Goal: Transaction & Acquisition: Download file/media

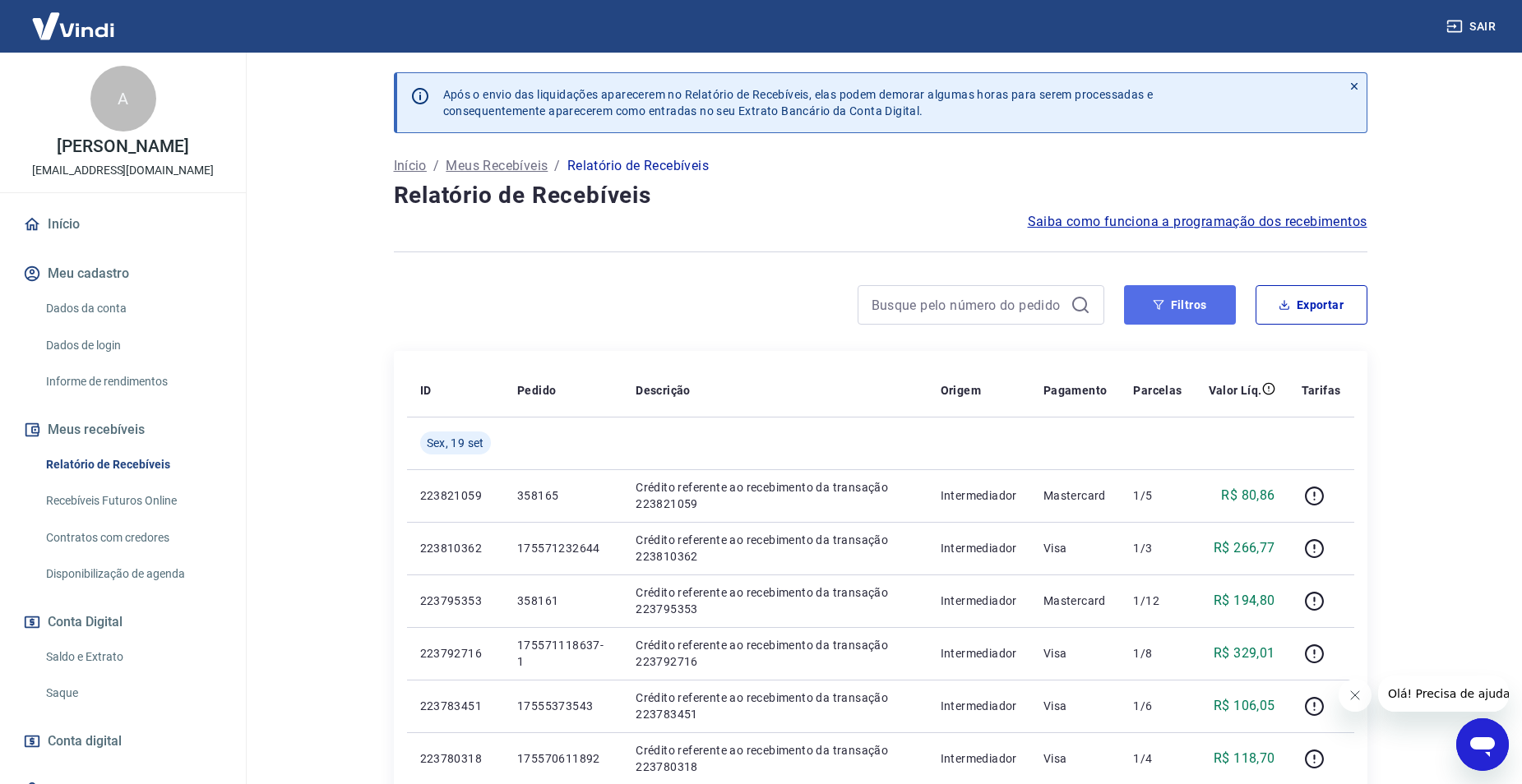
click at [1186, 309] on button "Filtros" at bounding box center [1180, 305] width 112 height 40
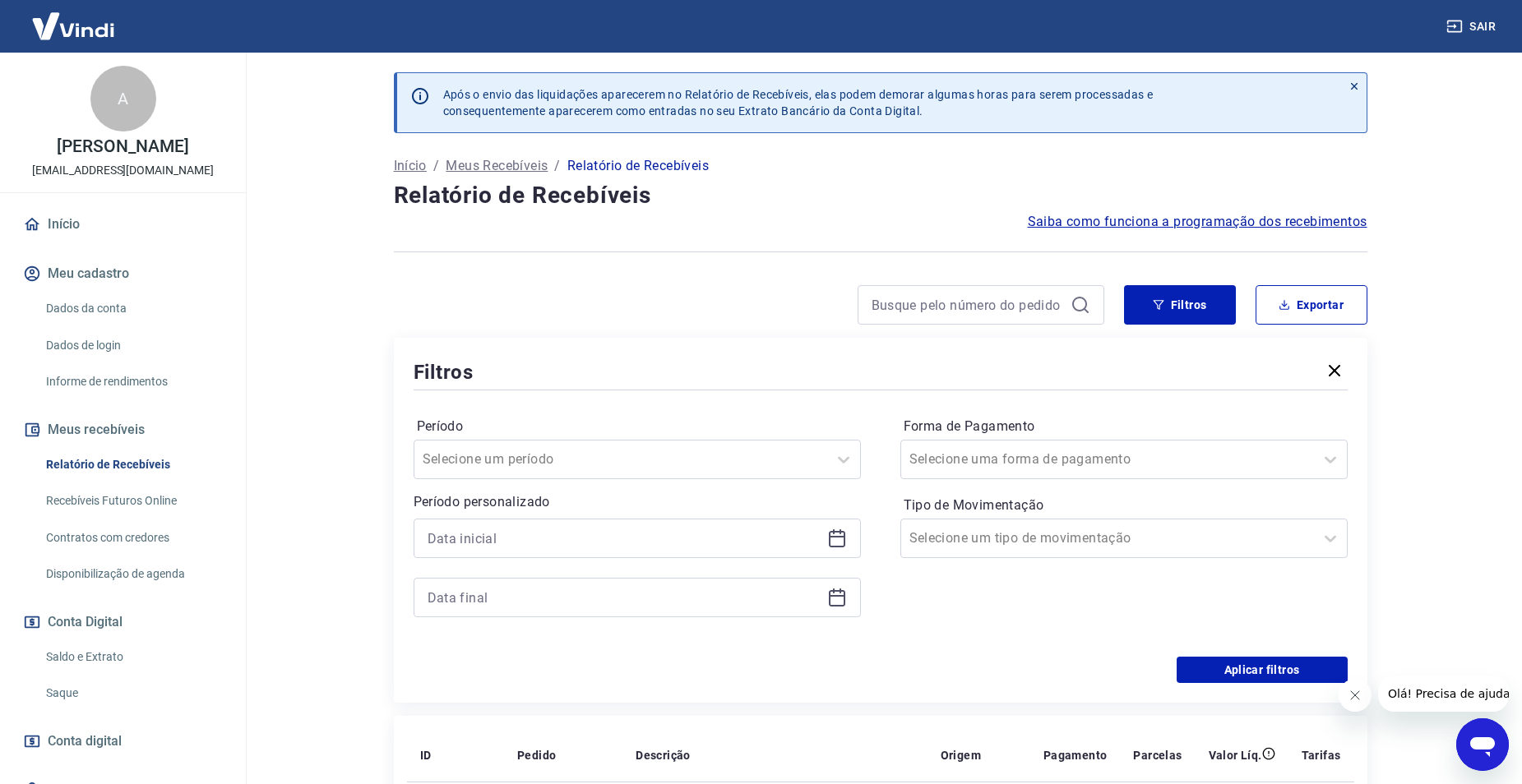
click at [835, 543] on icon at bounding box center [837, 539] width 19 height 19
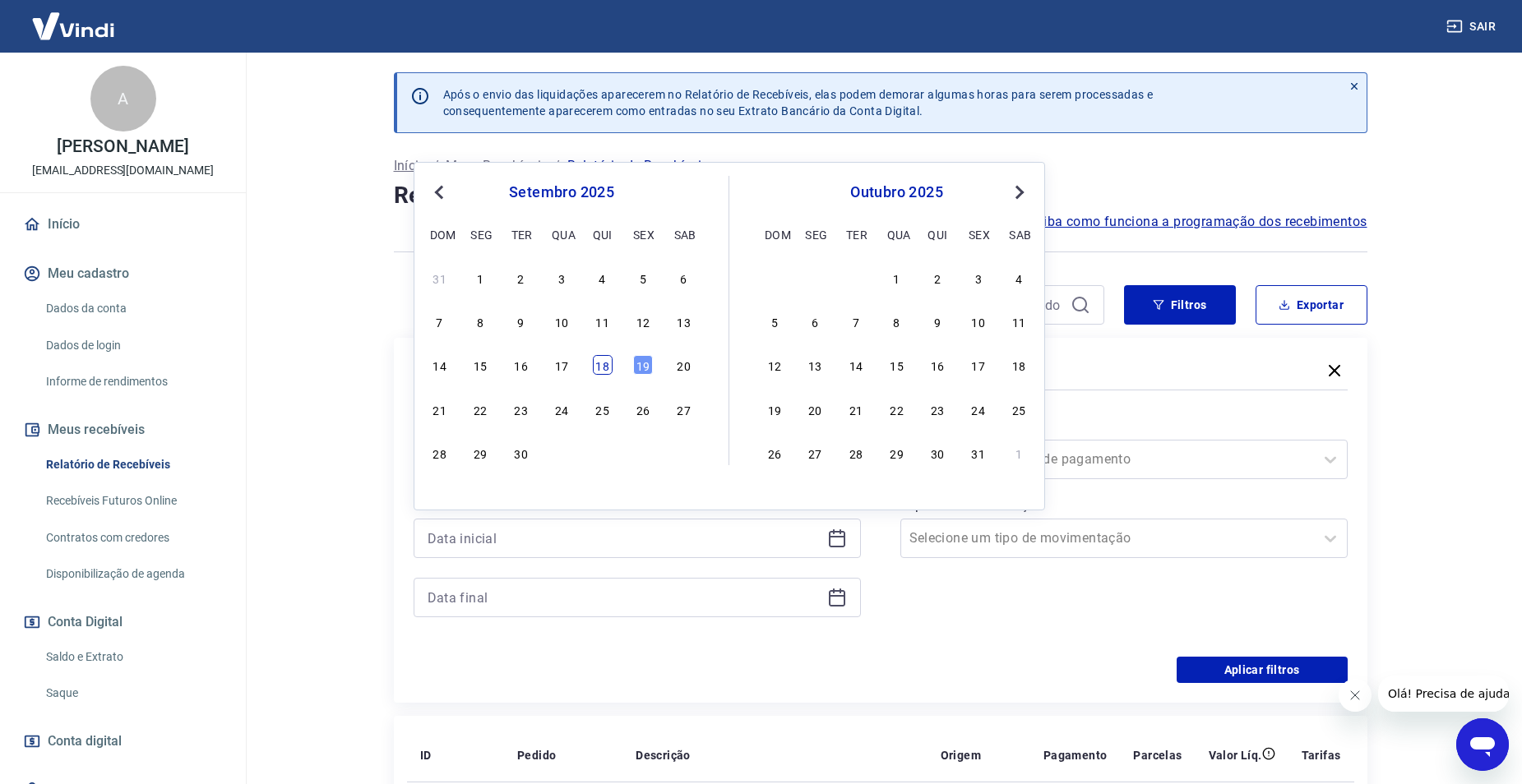
click at [598, 361] on div "18" at bounding box center [602, 365] width 19 height 19
type input "[DATE]"
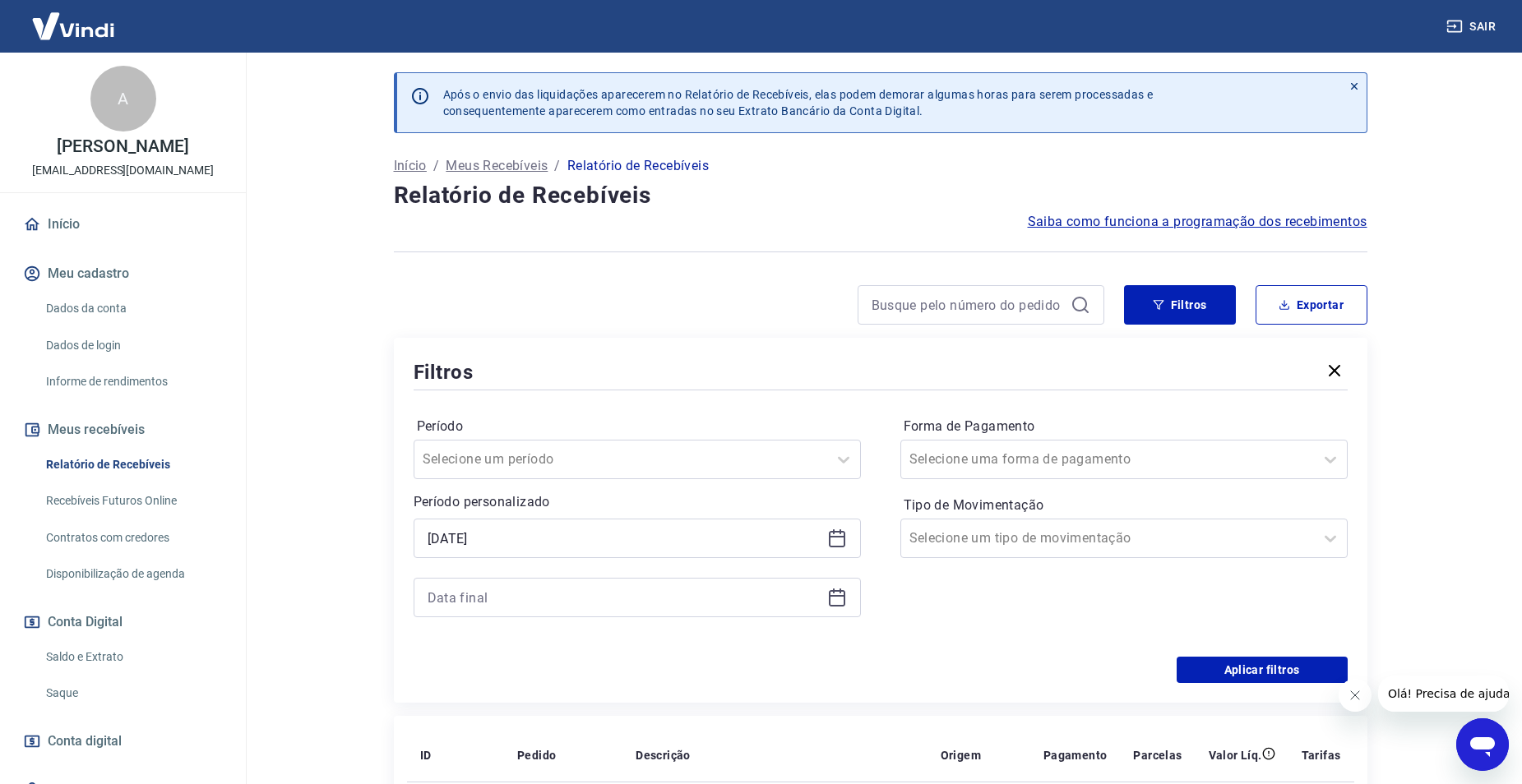
click at [835, 594] on icon at bounding box center [837, 598] width 19 height 19
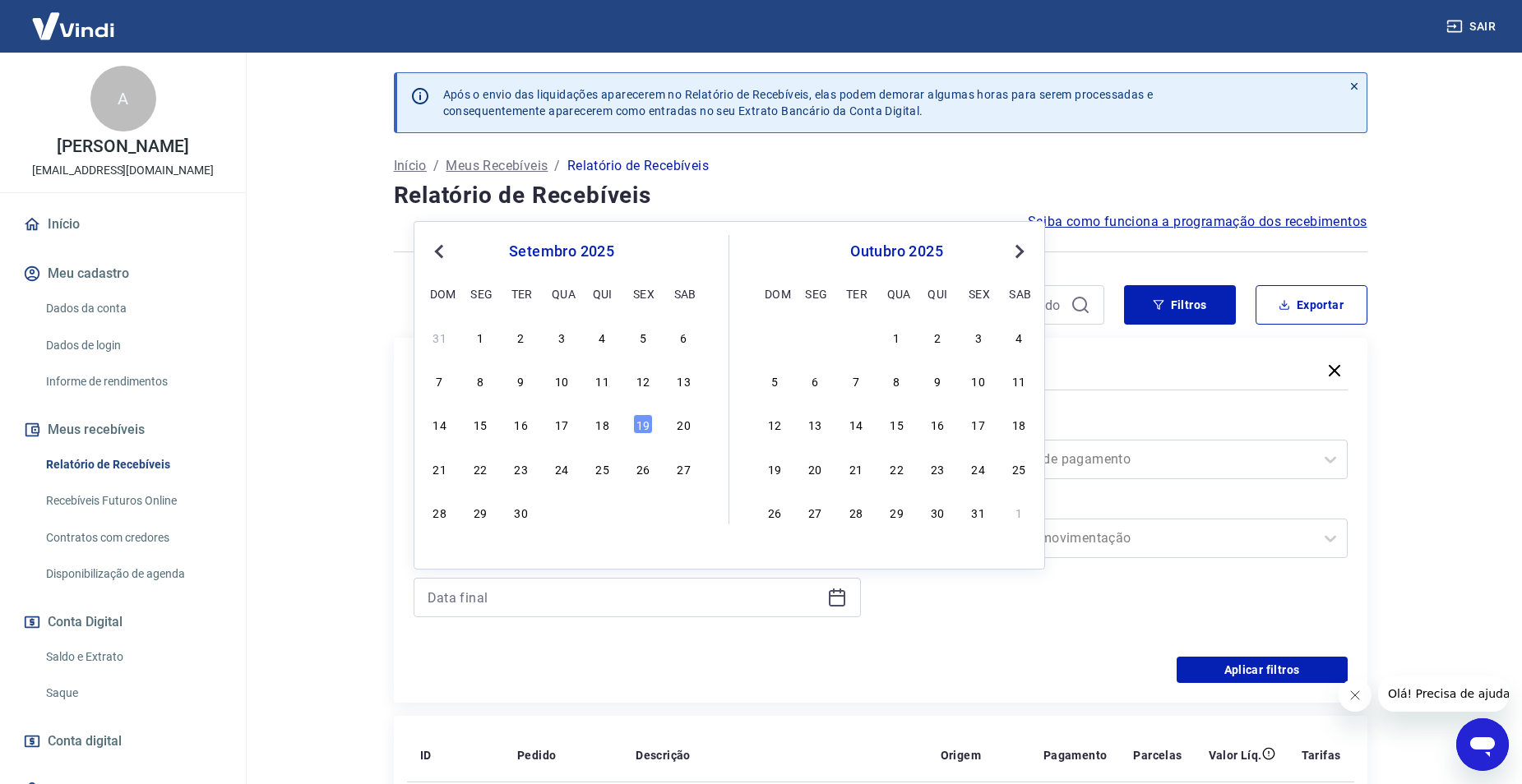
click at [578, 430] on div "14 15 16 17 18 19 20" at bounding box center [562, 424] width 268 height 24
click at [594, 431] on div "18" at bounding box center [602, 424] width 19 height 19
type input "[DATE]"
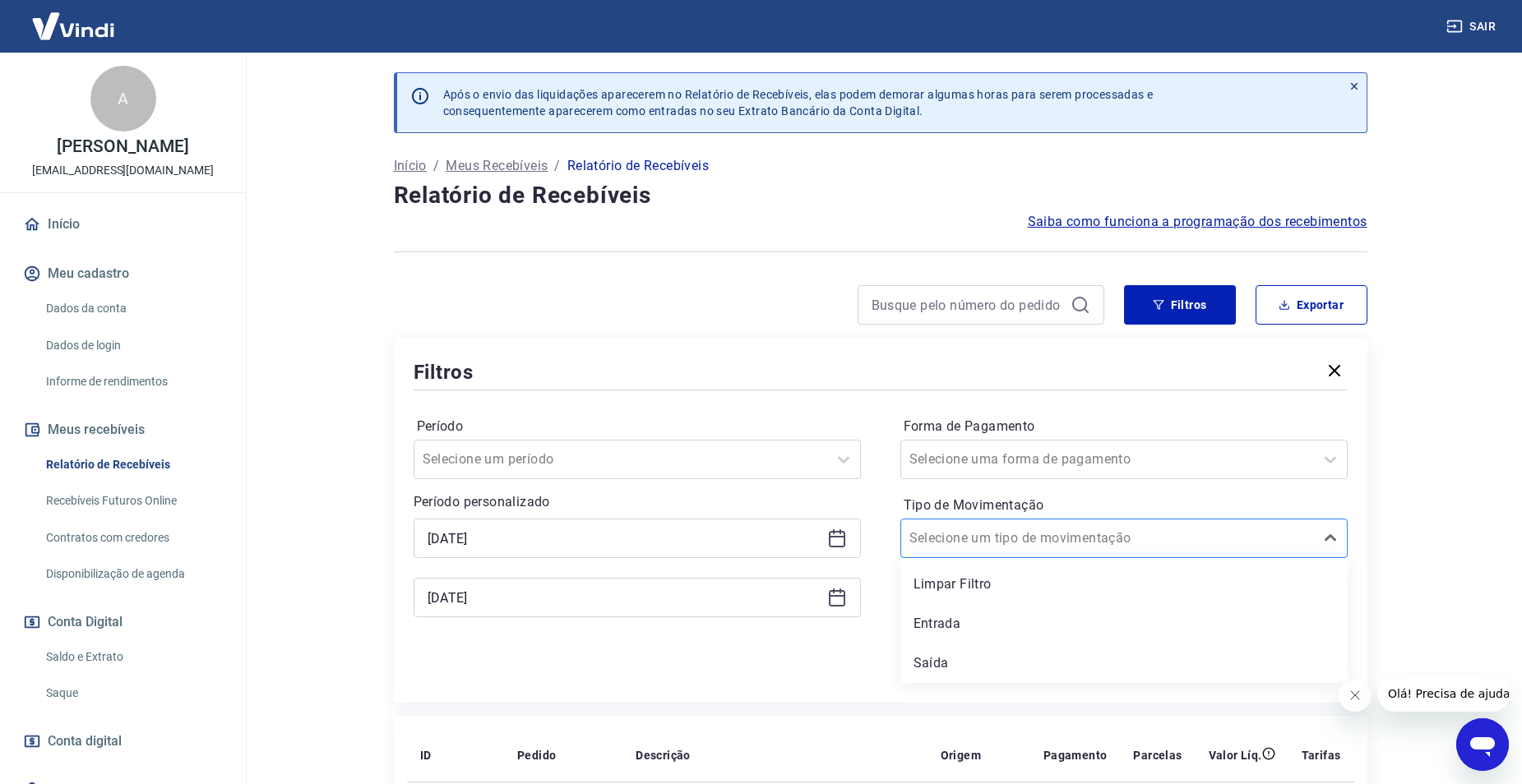
click at [1052, 549] on div at bounding box center [1107, 539] width 396 height 23
click at [991, 618] on div "Entrada" at bounding box center [1123, 624] width 447 height 33
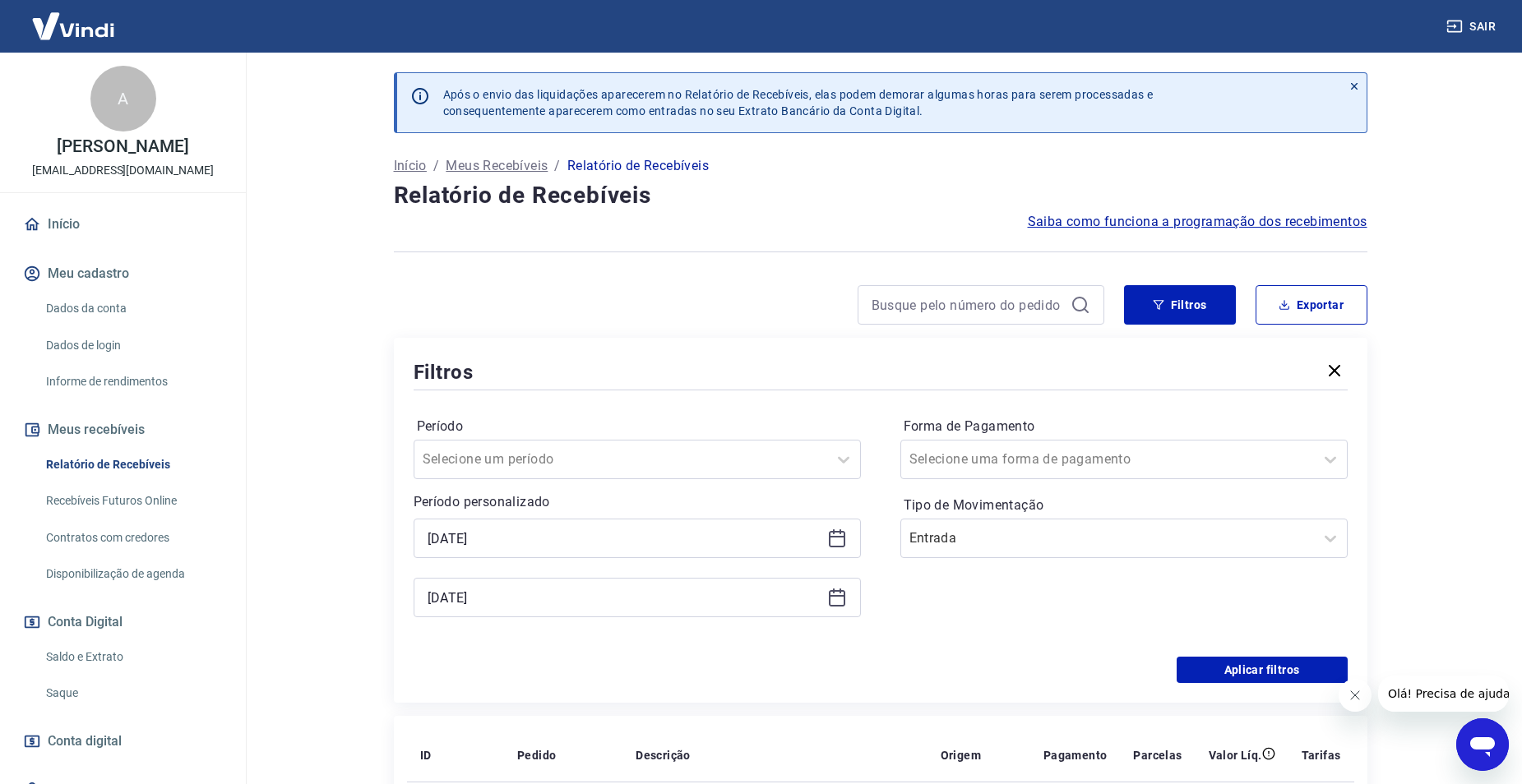
click at [1004, 617] on div "Forma de Pagamento Selecione uma forma de pagamento Tipo de Movimentação Entrada" at bounding box center [1123, 525] width 447 height 223
click at [1251, 660] on button "Aplicar filtros" at bounding box center [1262, 671] width 171 height 27
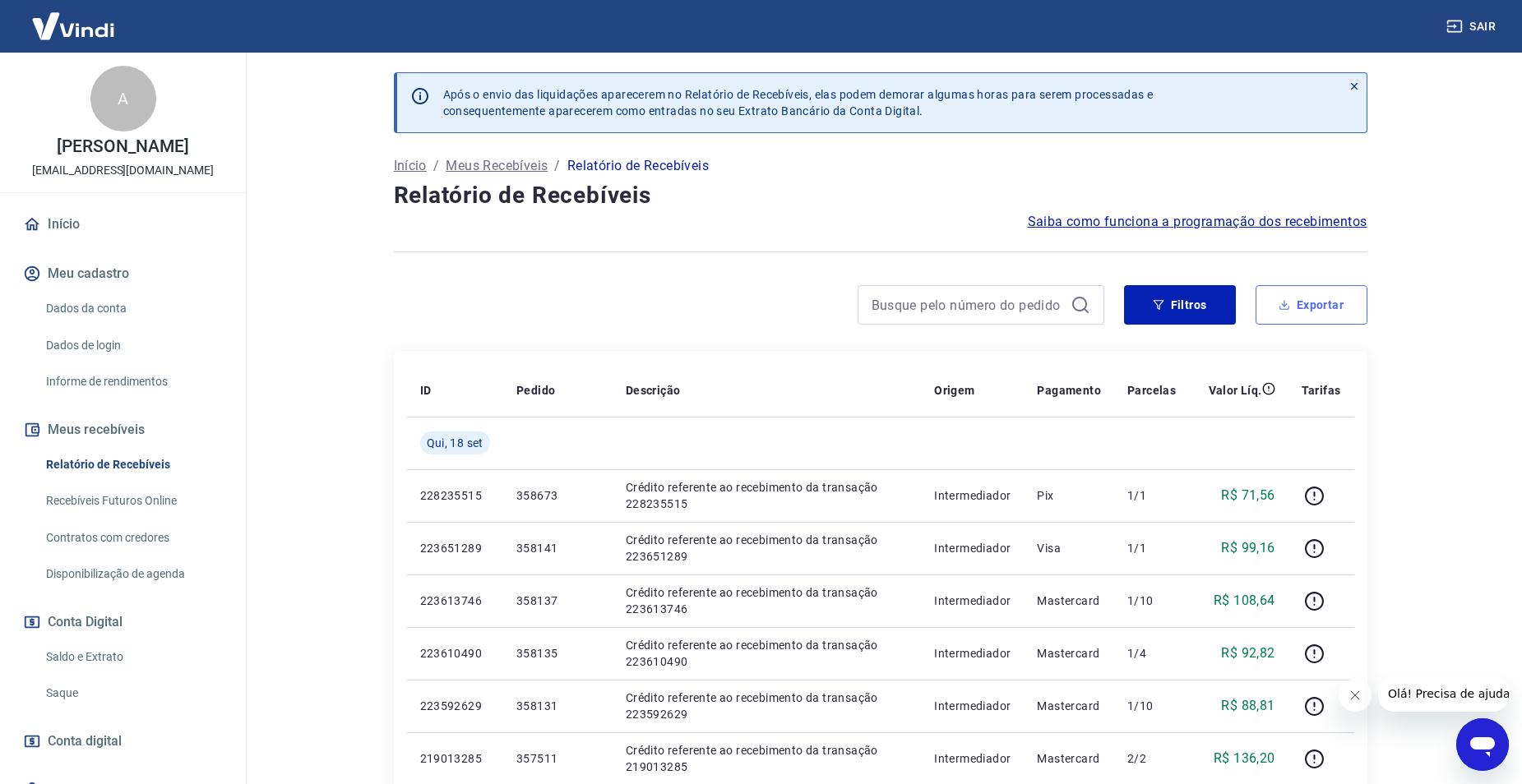
click at [1324, 303] on button "Exportar" at bounding box center [1311, 305] width 112 height 40
type input "[DATE]"
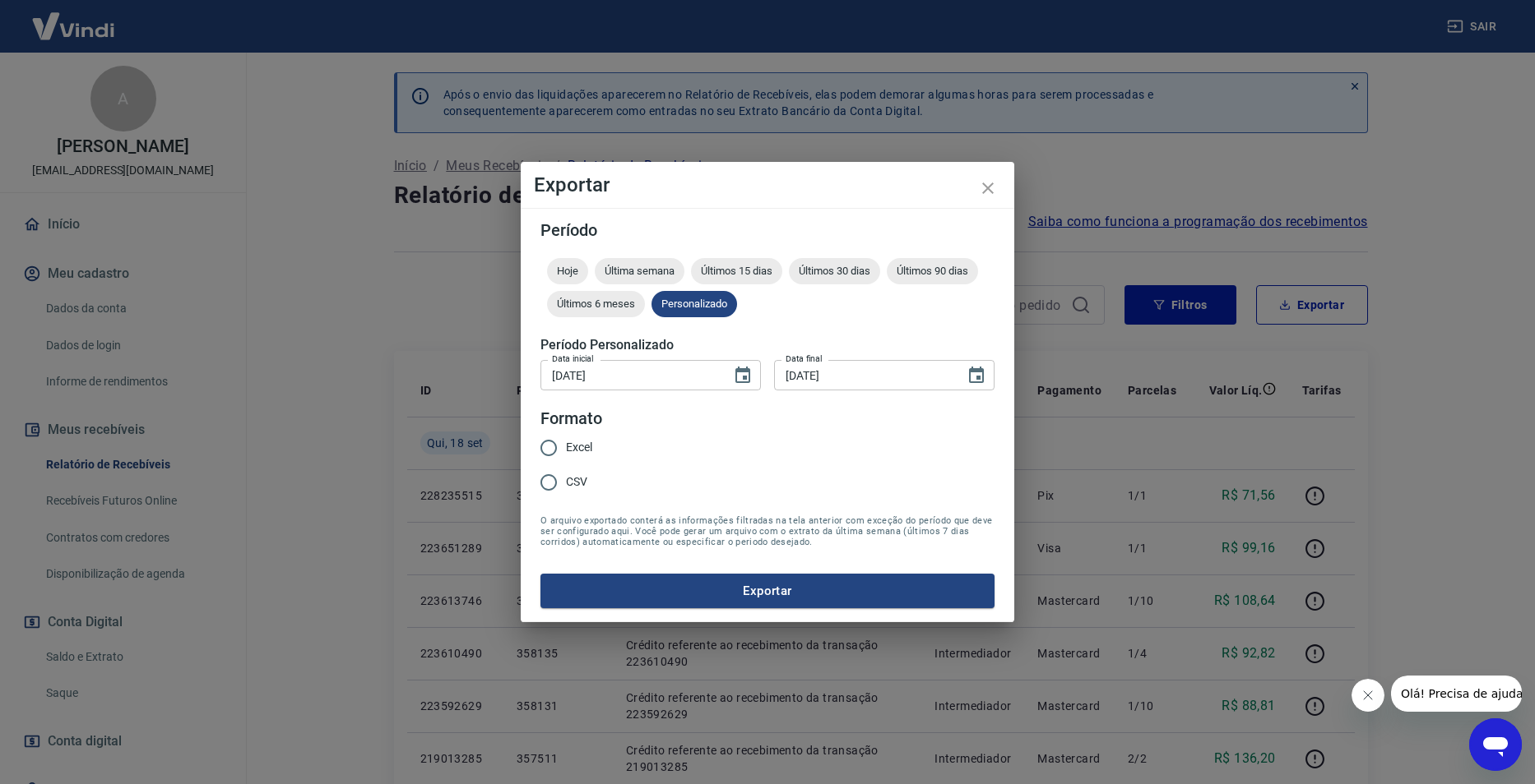
click at [567, 441] on span "Excel" at bounding box center [580, 447] width 27 height 17
click at [566, 441] on input "Excel" at bounding box center [549, 447] width 35 height 35
radio input "true"
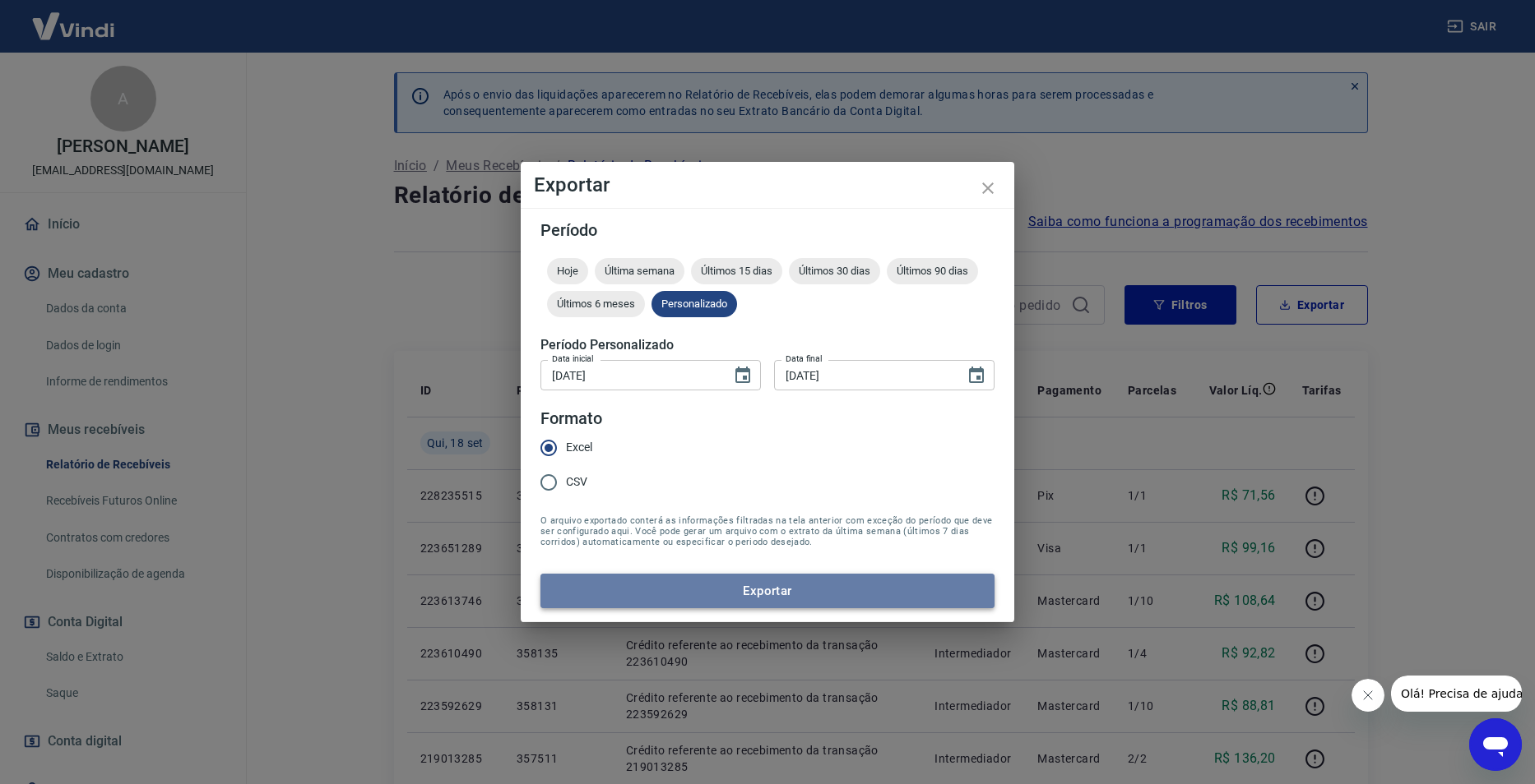
click at [697, 599] on button "Exportar" at bounding box center [768, 591] width 454 height 35
